Goal: Check status: Check status

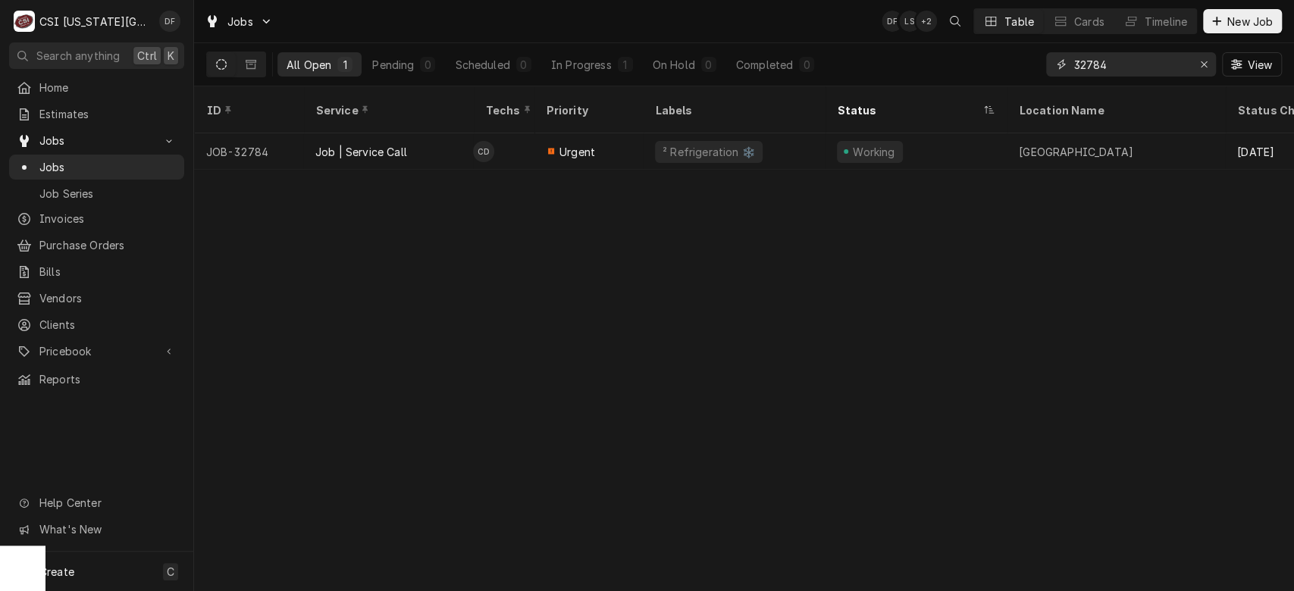
drag, startPoint x: 1111, startPoint y: 61, endPoint x: 1085, endPoint y: 61, distance: 25.8
click at [1085, 61] on input "32784" at bounding box center [1130, 64] width 114 height 24
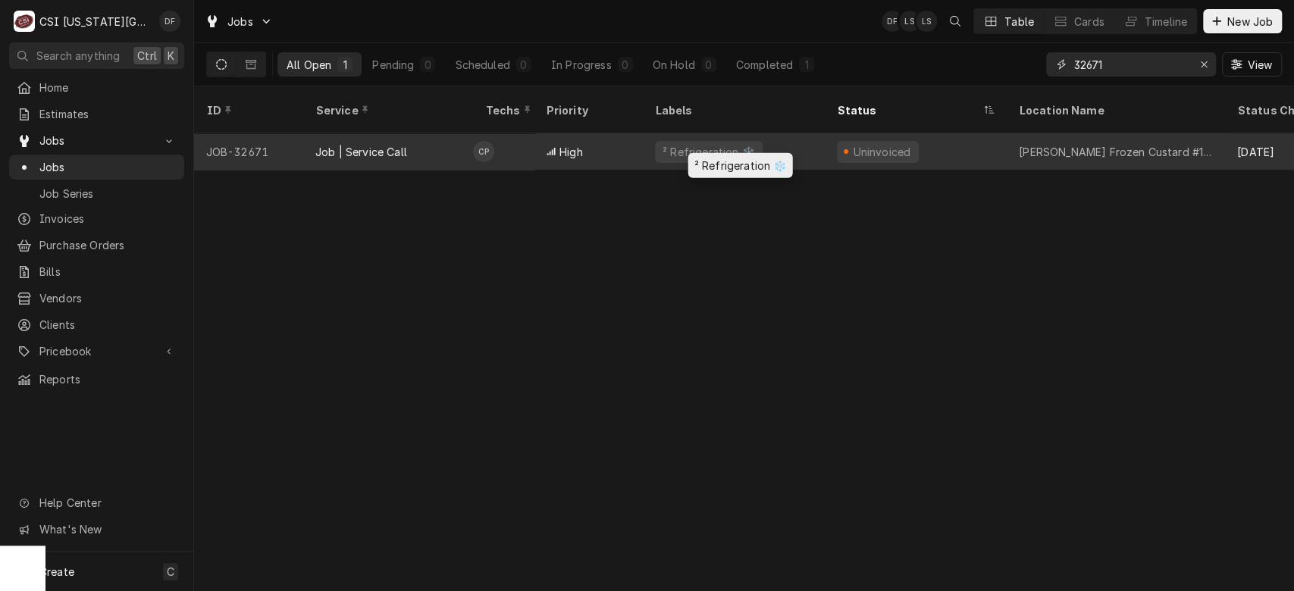
type input "32671"
click at [745, 141] on div "² Refrigeration ❄️" at bounding box center [709, 152] width 108 height 22
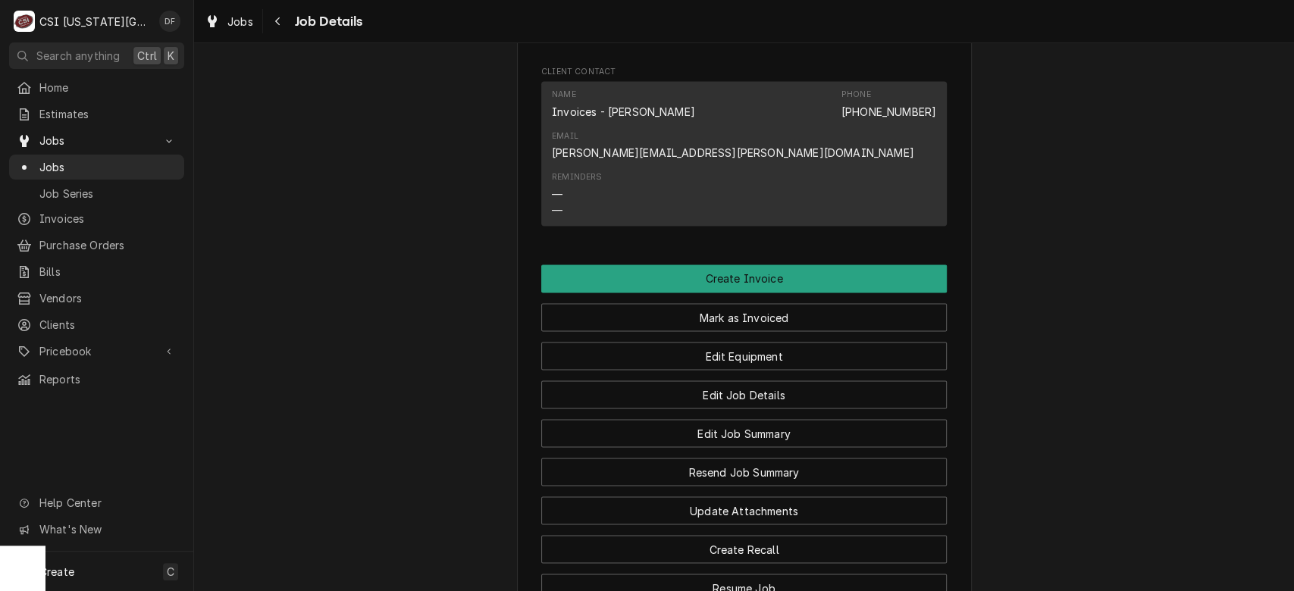
scroll to position [1903, 0]
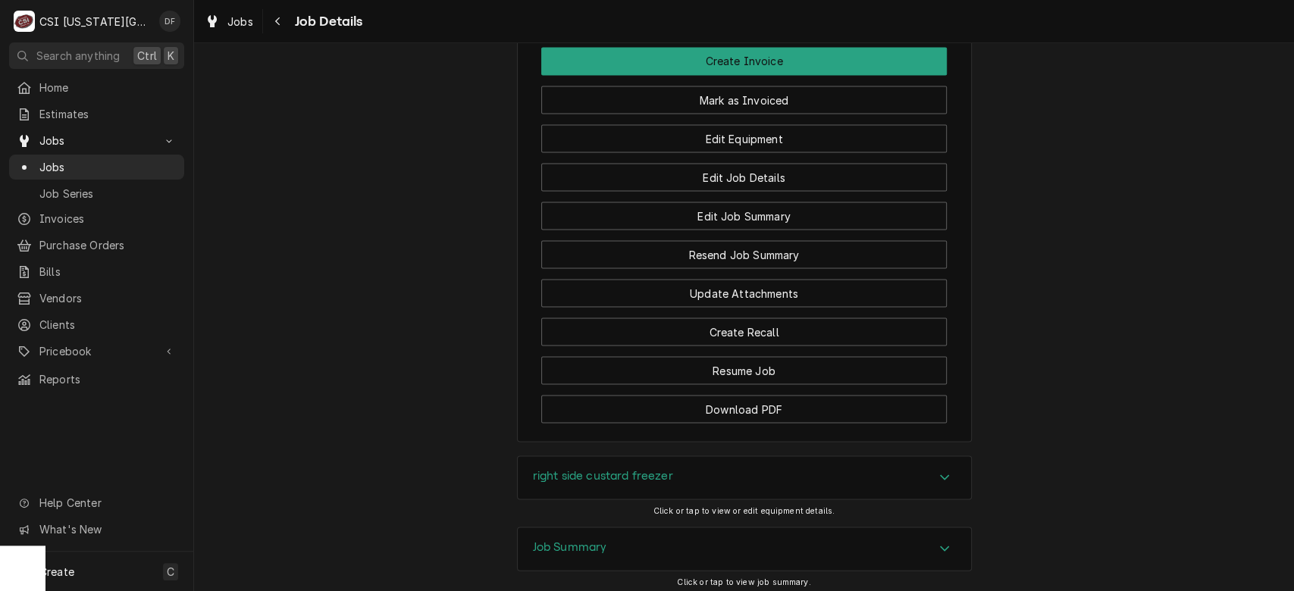
click at [891, 527] on div "Job Summary" at bounding box center [744, 548] width 453 height 42
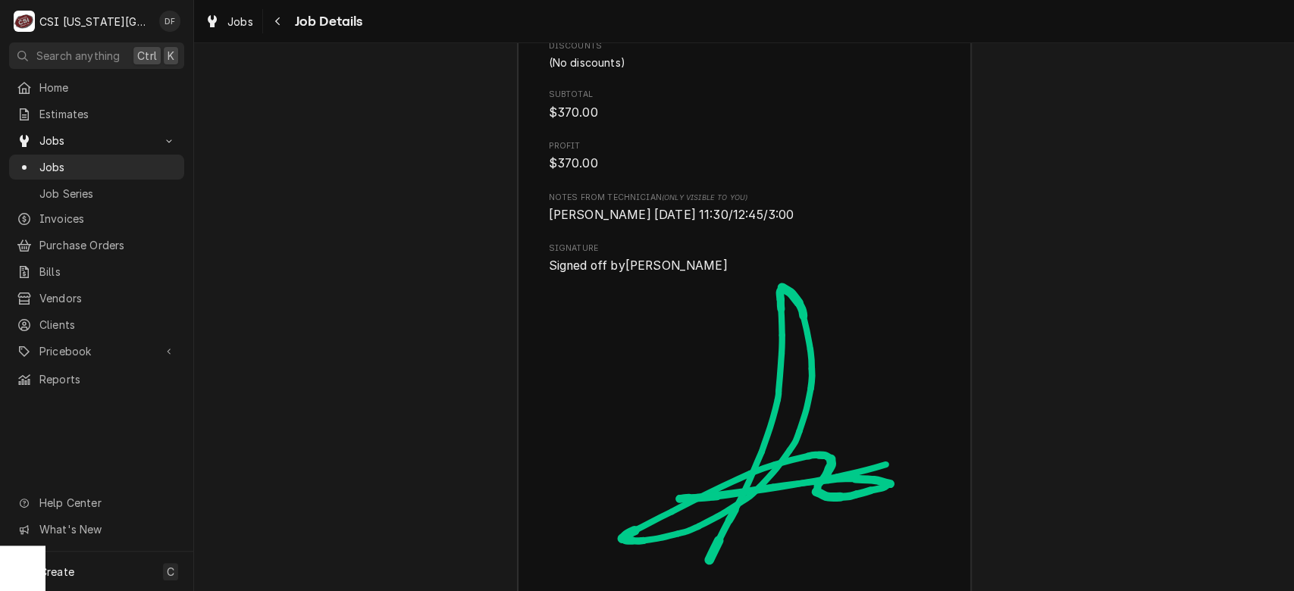
scroll to position [4669, 0]
